Goal: Information Seeking & Learning: Check status

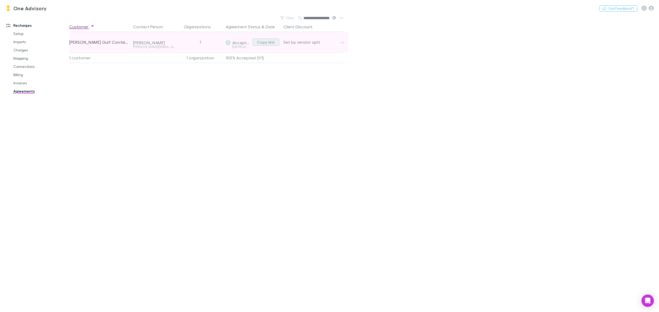
click at [267, 42] on button "Copy link" at bounding box center [265, 42] width 27 height 7
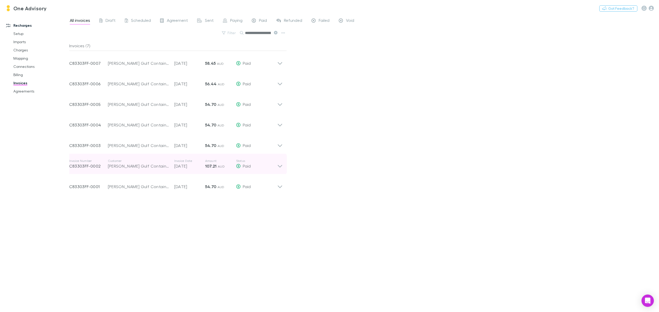
click at [280, 164] on icon at bounding box center [279, 164] width 5 height 10
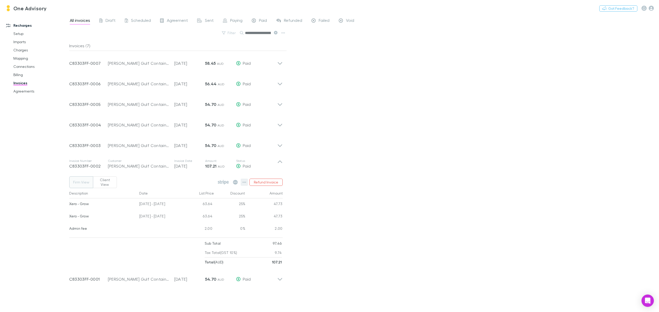
click at [243, 183] on icon "button" at bounding box center [244, 182] width 4 height 4
click at [27, 243] on div at bounding box center [329, 156] width 659 height 312
click at [107, 185] on button "Client View" at bounding box center [105, 182] width 24 height 12
click at [242, 182] on button "button" at bounding box center [244, 182] width 7 height 7
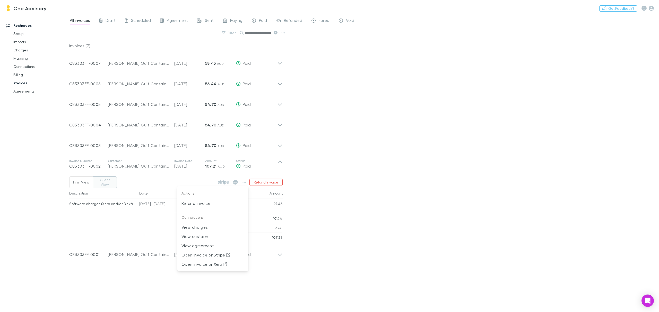
click at [391, 224] on div at bounding box center [329, 156] width 659 height 312
